Goal: Communication & Community: Answer question/provide support

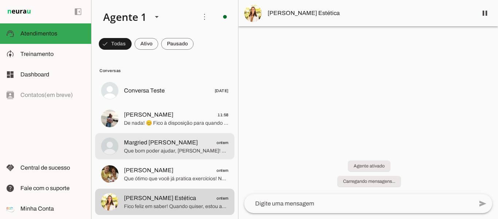
click at [142, 104] on md-item "Raquel 11:58 De nada! 😊 Fico à disposição para quando decidir experimentar noss…" at bounding box center [164, 90] width 139 height 26
